Goal: Contribute content

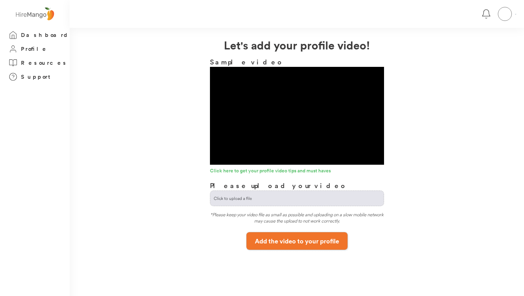
click at [279, 243] on button "Add the video to your profile" at bounding box center [296, 240] width 101 height 17
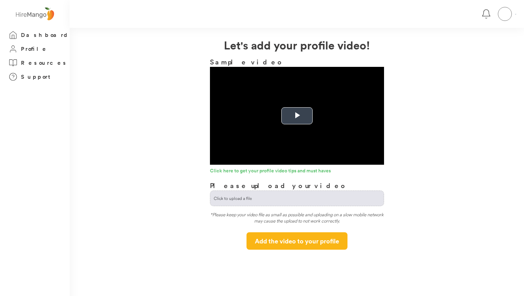
click at [297, 116] on span "Video Player" at bounding box center [297, 116] width 0 height 0
click at [258, 171] on link "Click here to get your profile video tips and must haves" at bounding box center [297, 171] width 174 height 7
click at [265, 197] on input "file" at bounding box center [296, 198] width 173 height 15
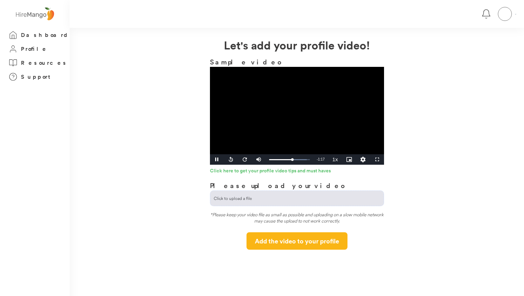
click at [334, 120] on video "Video Player" at bounding box center [297, 116] width 174 height 98
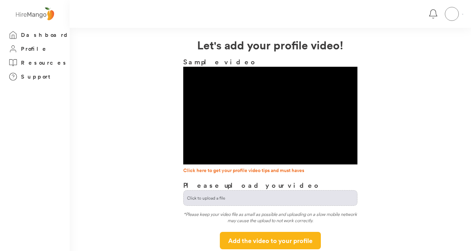
click at [224, 173] on link "Click here to get your profile video tips and must haves" at bounding box center [270, 171] width 174 height 7
click at [242, 197] on input "file" at bounding box center [269, 198] width 173 height 15
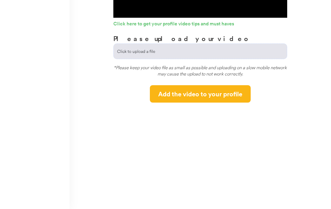
scroll to position [147, 0]
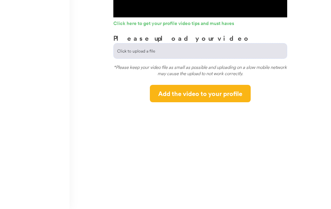
click at [138, 52] on input "file" at bounding box center [200, 51] width 173 height 15
click at [187, 53] on input "file" at bounding box center [200, 51] width 173 height 15
